Goal: Task Accomplishment & Management: Manage account settings

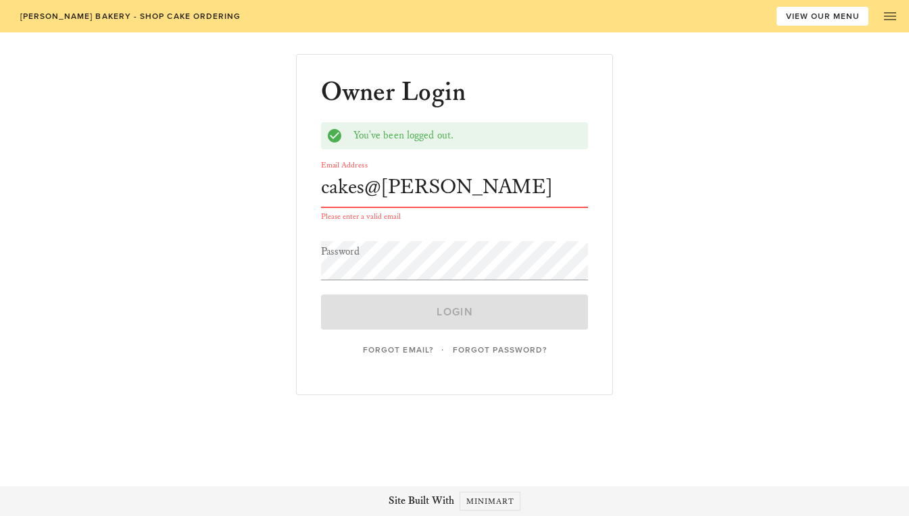
type input "[EMAIL_ADDRESS][DOMAIN_NAME]"
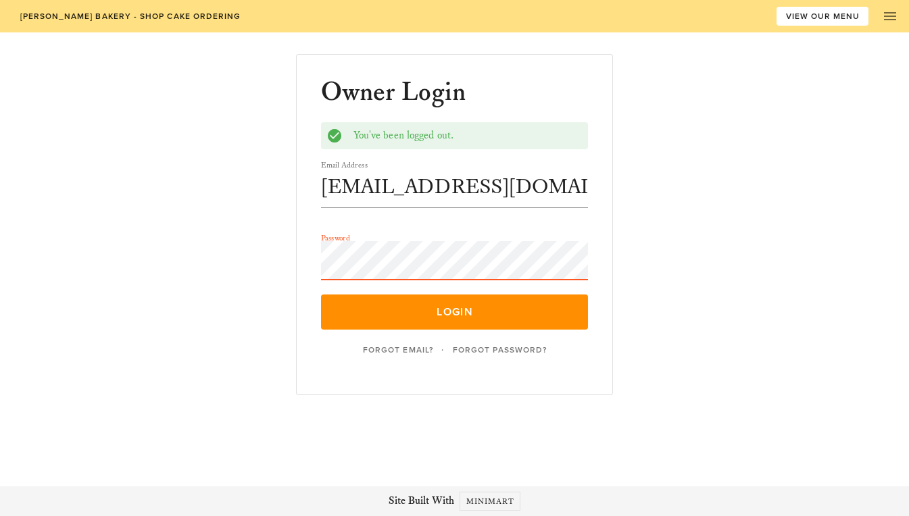
click at [321, 295] on button "Login" at bounding box center [455, 312] width 268 height 35
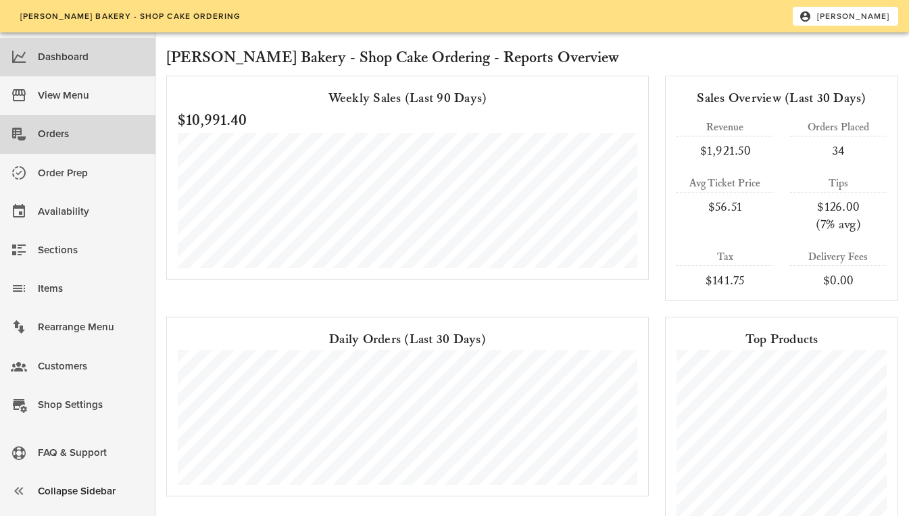
click at [56, 139] on div "Orders" at bounding box center [91, 134] width 107 height 22
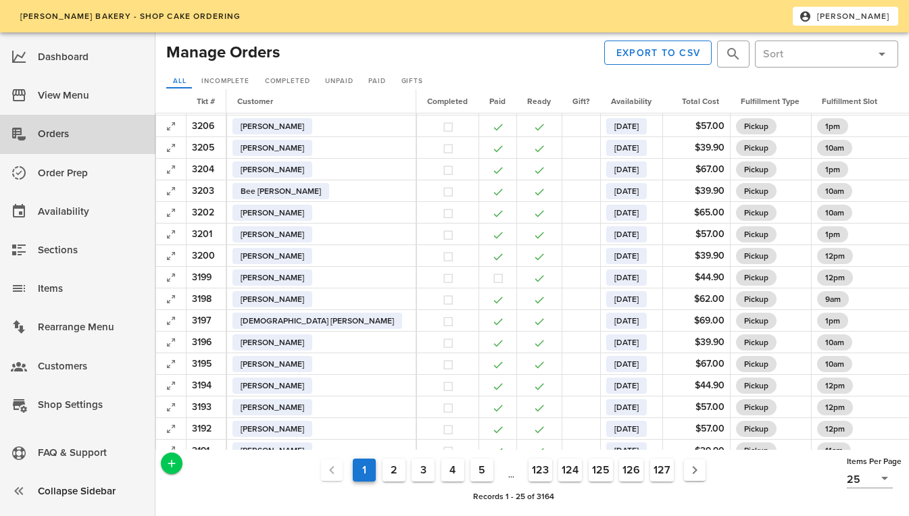
scroll to position [214, 0]
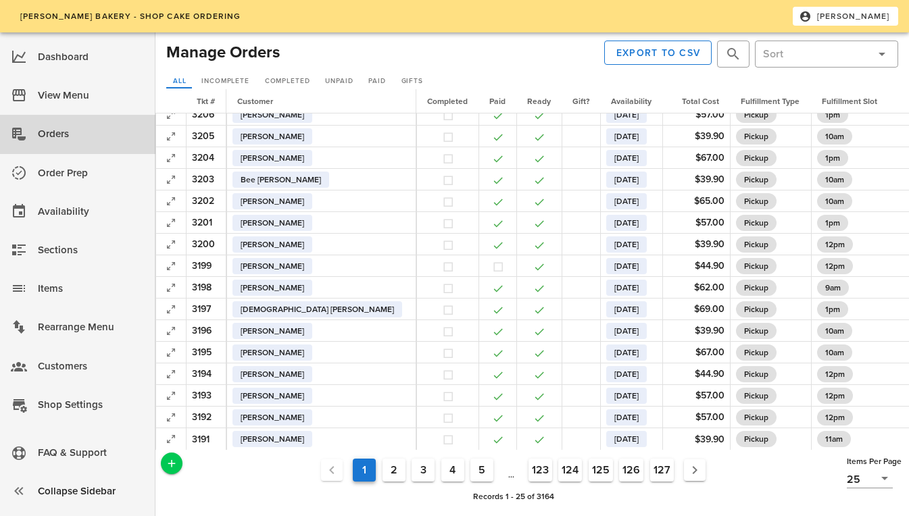
click at [392, 471] on button "2" at bounding box center [393, 470] width 23 height 23
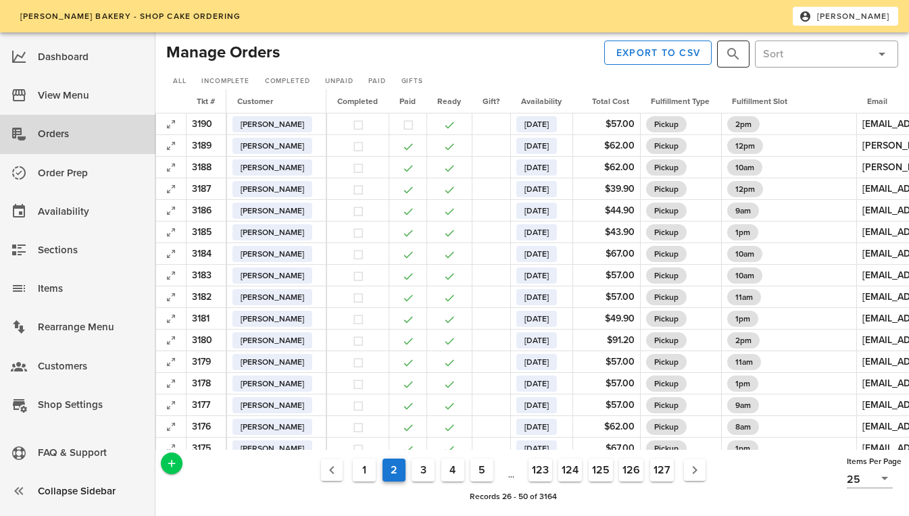
click at [737, 57] on button "prepend icon" at bounding box center [733, 54] width 16 height 16
type input "12011"
click at [330, 469] on icon "Previous page" at bounding box center [332, 470] width 16 height 16
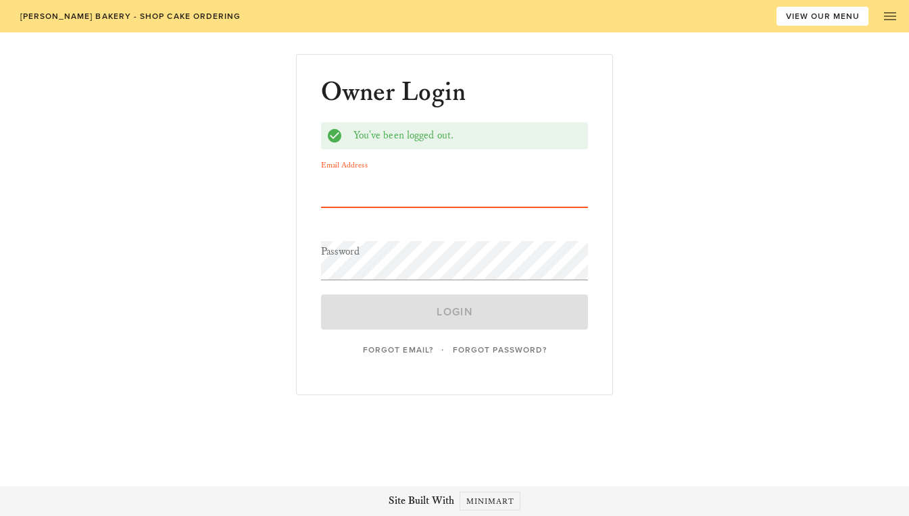
click at [365, 201] on input "Email Address" at bounding box center [455, 187] width 268 height 39
type input "[EMAIL_ADDRESS][DOMAIN_NAME]"
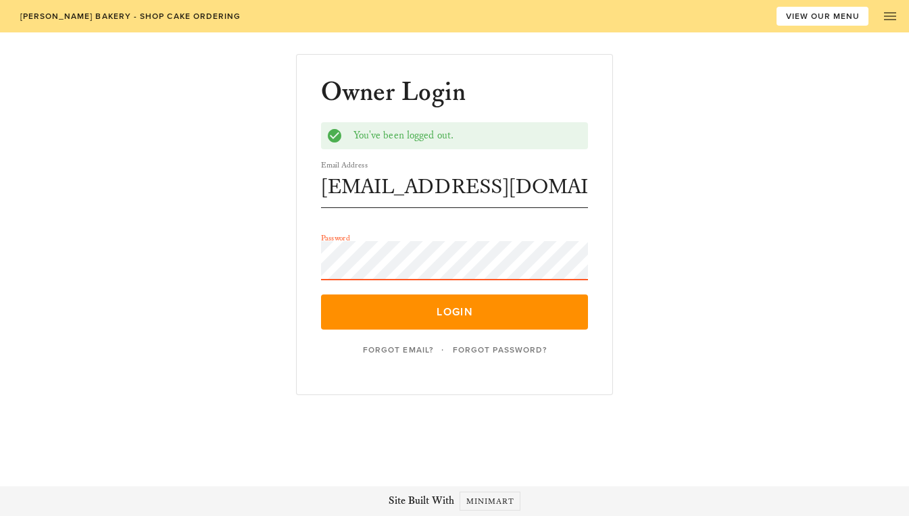
click at [321, 295] on button "Login" at bounding box center [455, 312] width 268 height 35
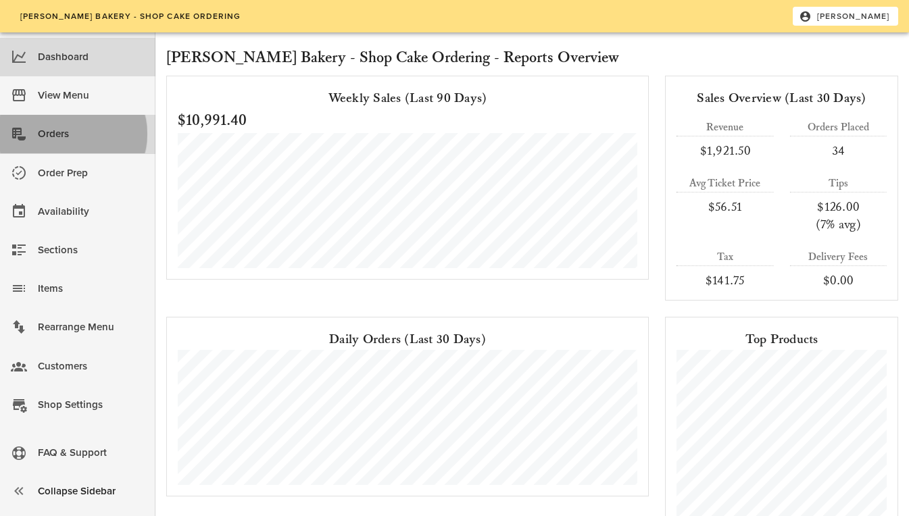
click at [43, 132] on div "Orders" at bounding box center [91, 134] width 107 height 22
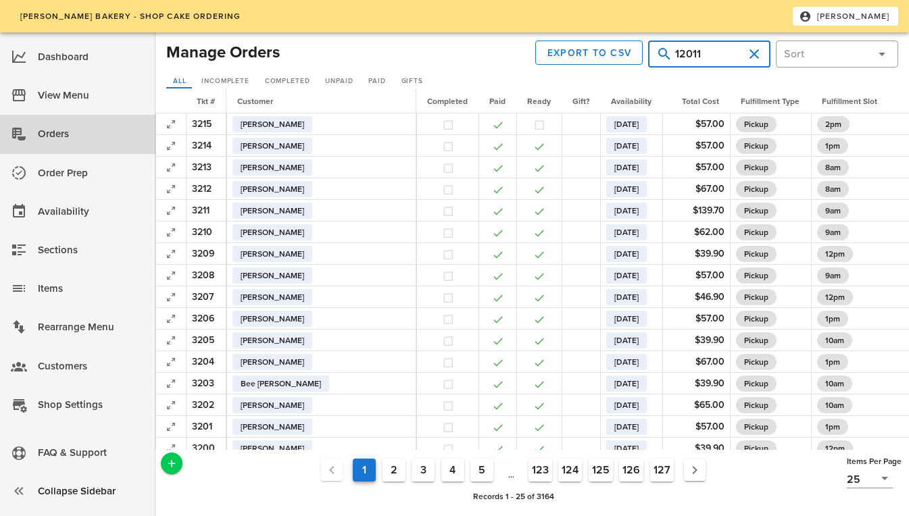
click at [720, 49] on input "12011" at bounding box center [709, 54] width 68 height 22
type input "[PERSON_NAME]"
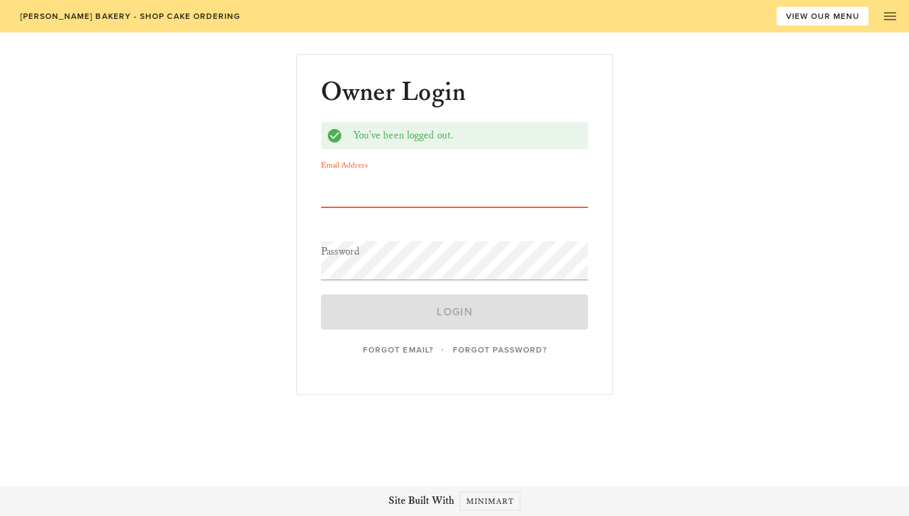
type input "[EMAIL_ADDRESS][DOMAIN_NAME]"
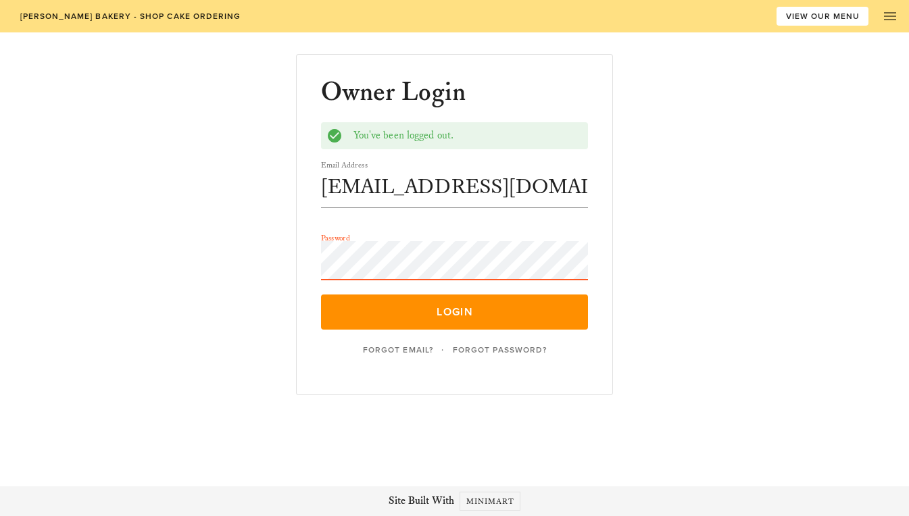
click at [321, 295] on button "Login" at bounding box center [455, 312] width 268 height 35
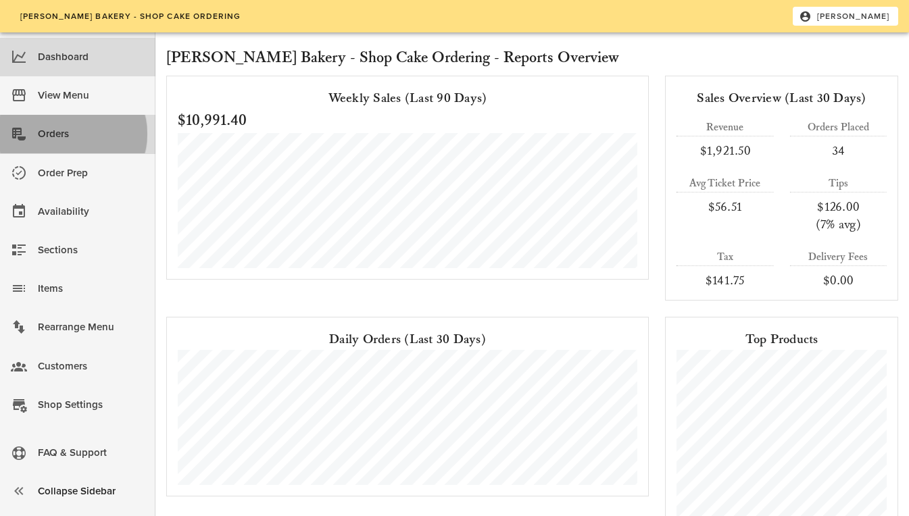
click at [49, 131] on div "Orders" at bounding box center [91, 134] width 107 height 22
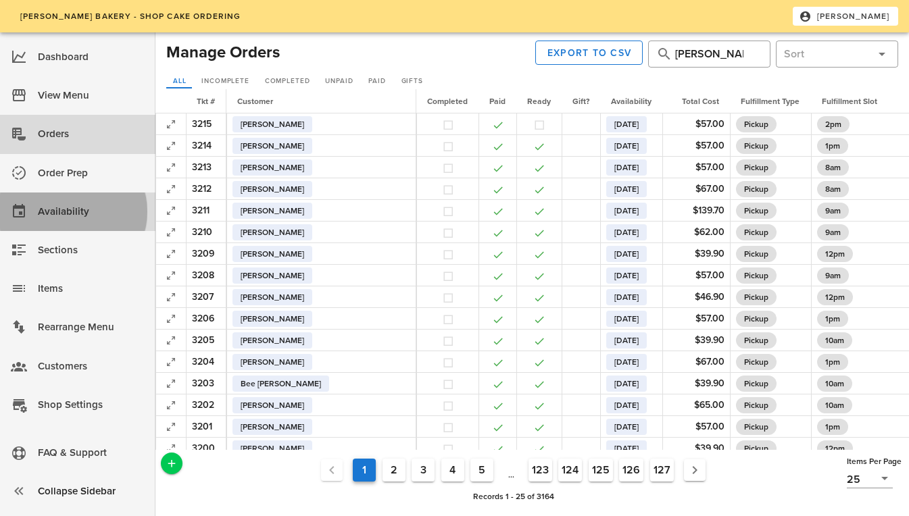
click at [54, 211] on div "Availability" at bounding box center [91, 212] width 107 height 22
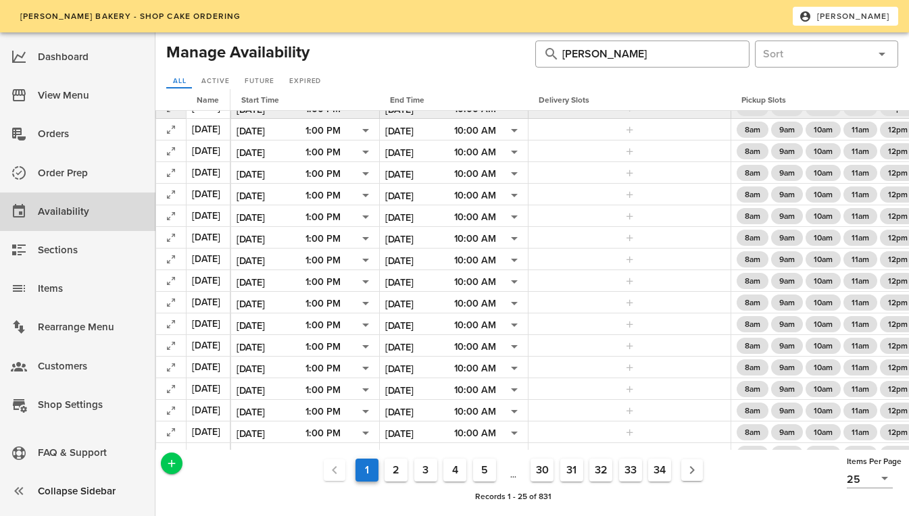
scroll to position [211, 0]
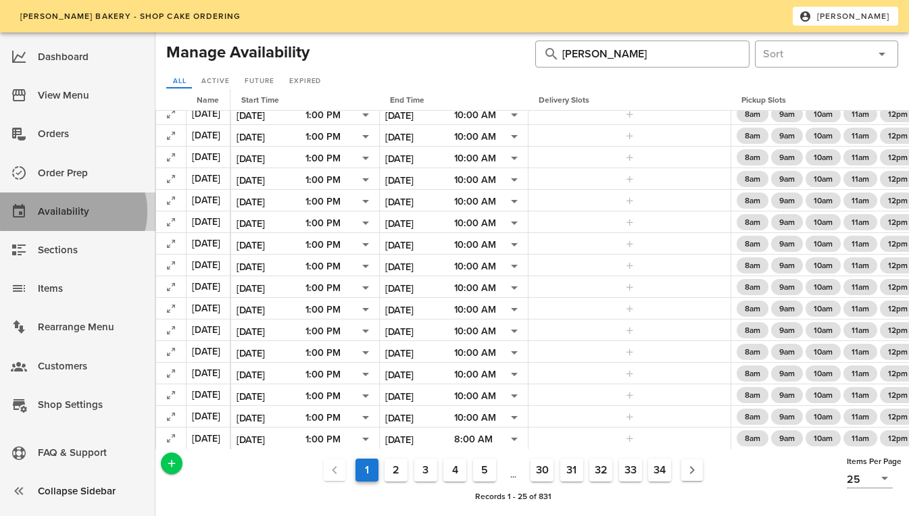
click at [58, 205] on div "Availability" at bounding box center [91, 212] width 107 height 22
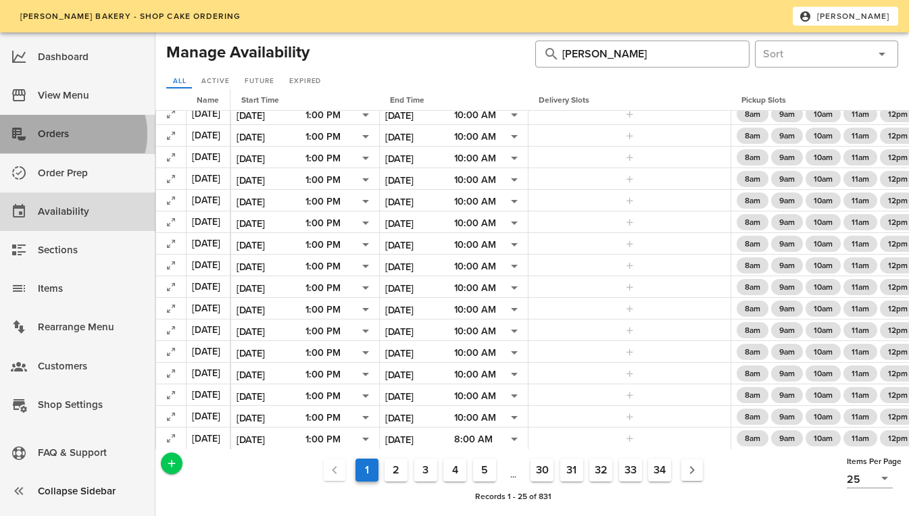
click at [44, 131] on div "Orders" at bounding box center [91, 134] width 107 height 22
